Goal: Task Accomplishment & Management: Complete application form

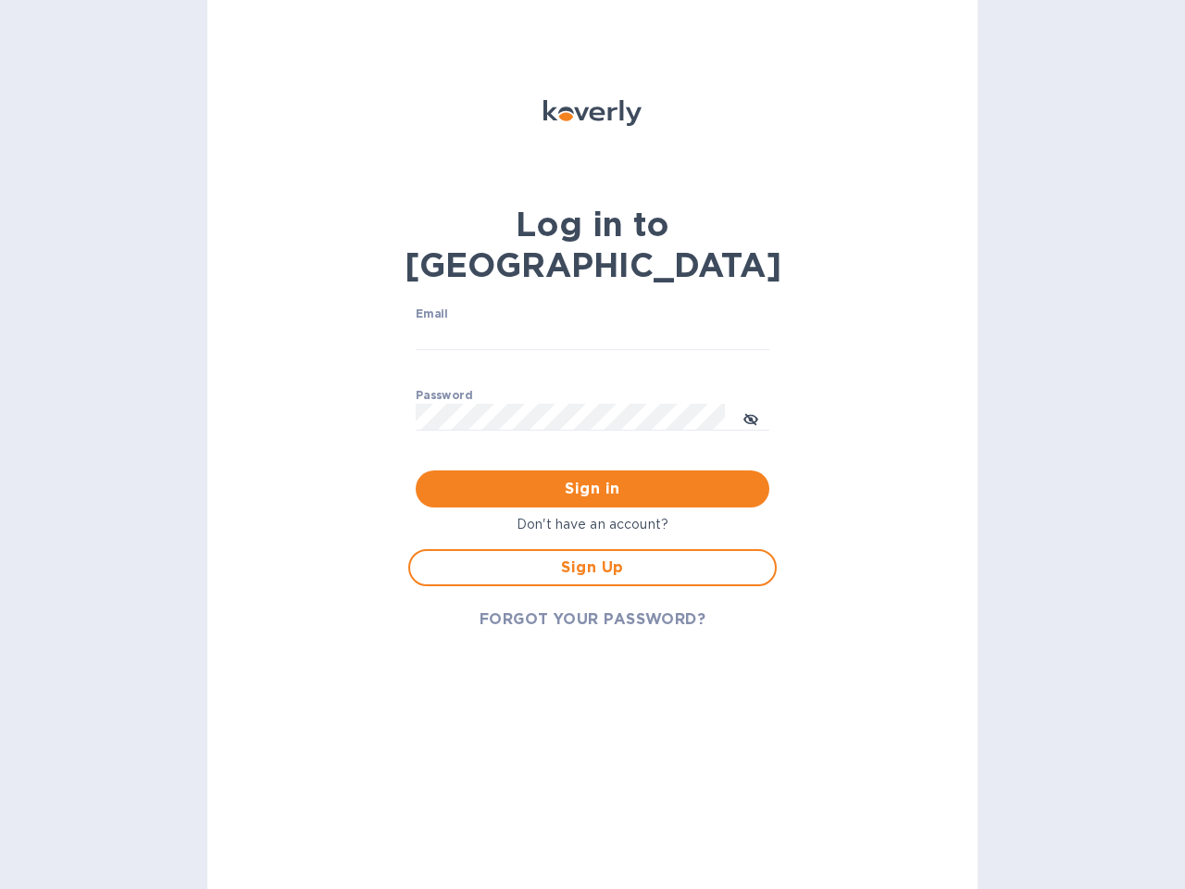
click at [593, 478] on span "Sign in" at bounding box center [593, 489] width 324 height 22
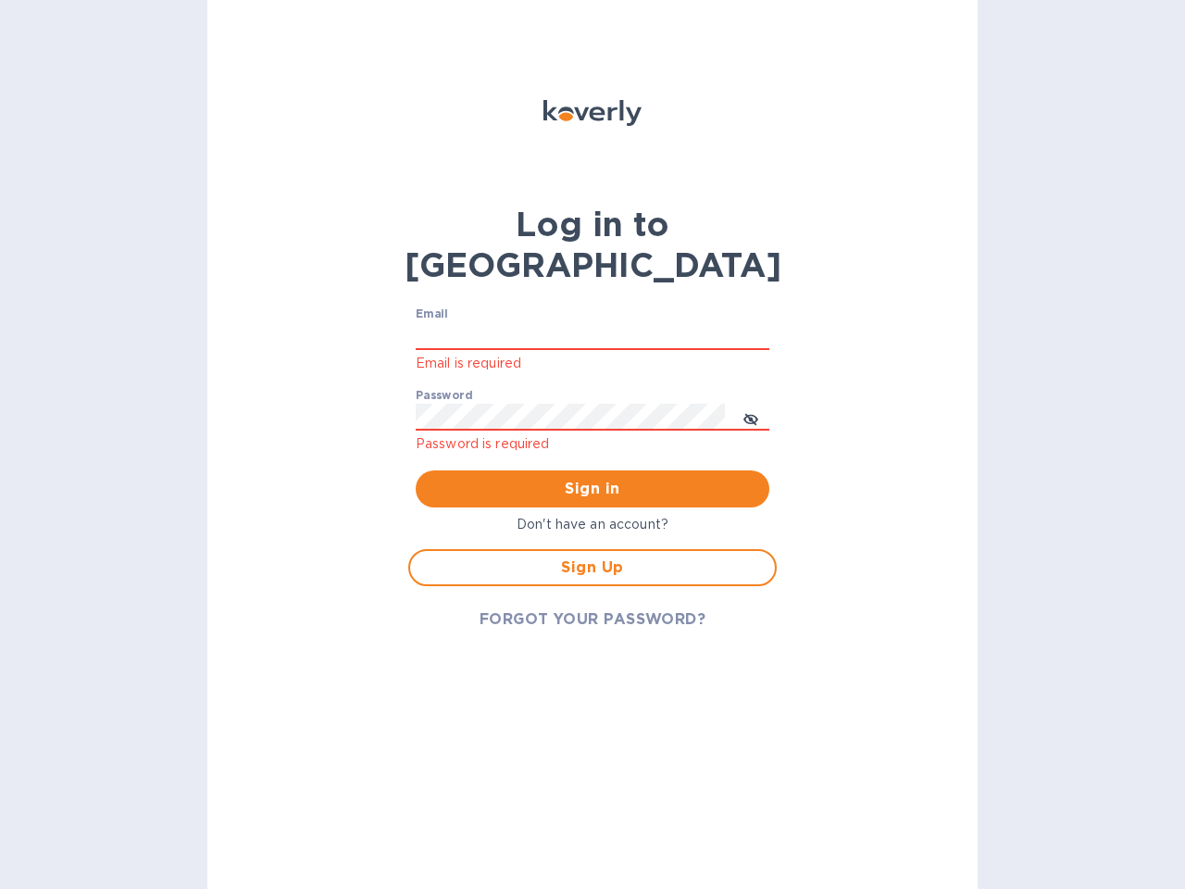
click at [593, 322] on input "Email" at bounding box center [593, 336] width 354 height 28
click at [751, 412] on icon "toggle password visibility" at bounding box center [750, 419] width 15 height 15
click at [593, 478] on span "Sign in" at bounding box center [593, 489] width 324 height 22
click at [593, 556] on span "Sign Up" at bounding box center [592, 567] width 335 height 22
click at [593, 579] on html "Log in to Koverly Email Email is required Password Password is required Sign in…" at bounding box center [592, 444] width 1185 height 889
